Goal: Navigation & Orientation: Go to known website

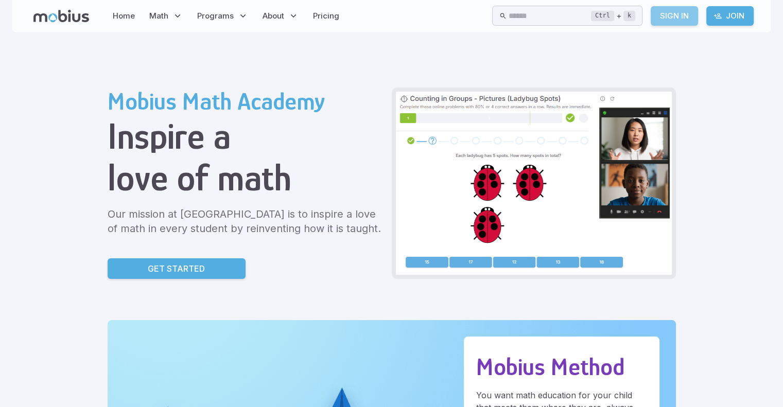
click at [657, 16] on link "Sign In" at bounding box center [674, 16] width 47 height 20
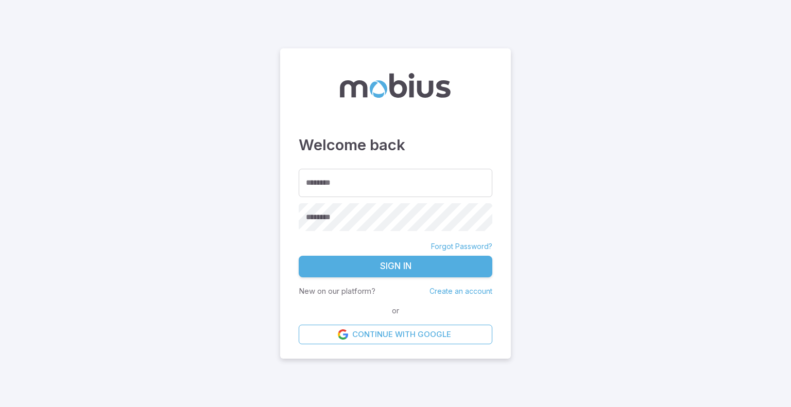
click at [400, 201] on form "******** ******** ******** Forgot Password? Sign In New on our platform? Create…" at bounding box center [396, 257] width 194 height 176
click at [412, 179] on input "********" at bounding box center [396, 183] width 194 height 28
type input "*"
